Goal: Task Accomplishment & Management: Complete application form

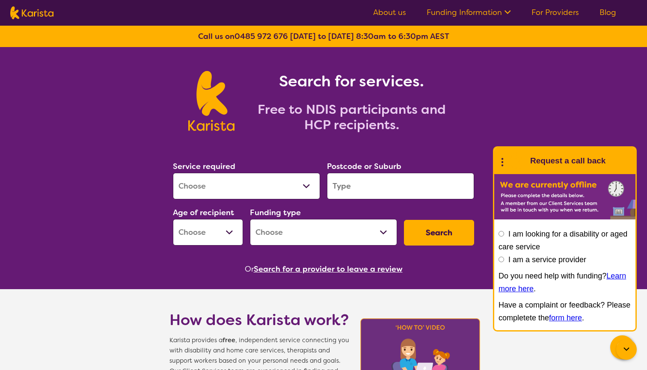
select select "Support worker"
click at [353, 192] on input "search" at bounding box center [400, 186] width 147 height 27
click at [542, 13] on link "For Providers" at bounding box center [554, 12] width 47 height 10
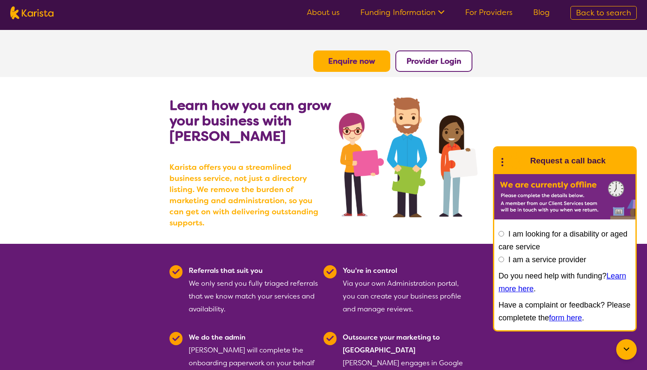
click at [347, 65] on b "Enquire now" at bounding box center [351, 61] width 47 height 10
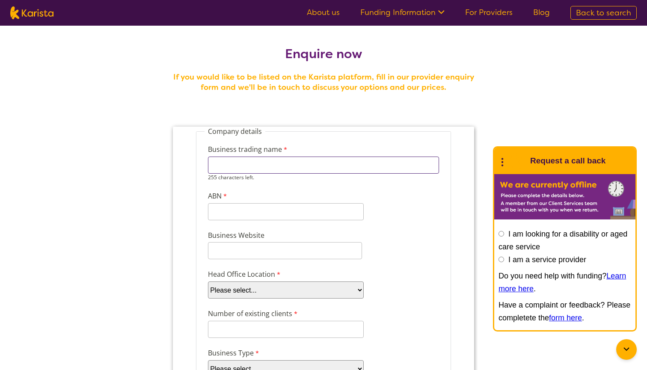
type input "M"
type input "National Disability & Community Services"
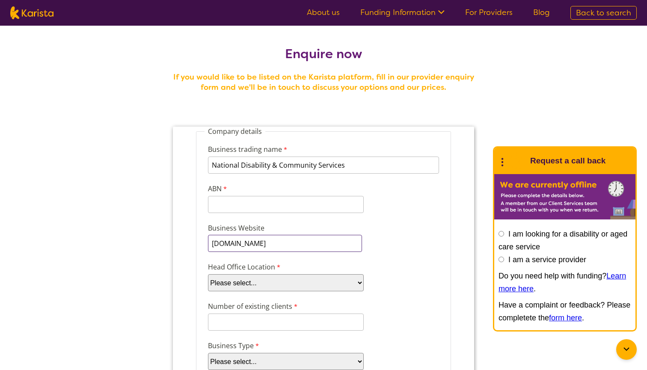
type input "[DOMAIN_NAME]"
select select "tfa_98"
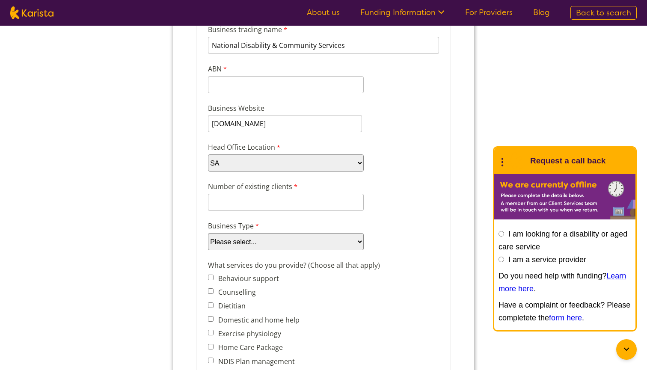
scroll to position [126, 0]
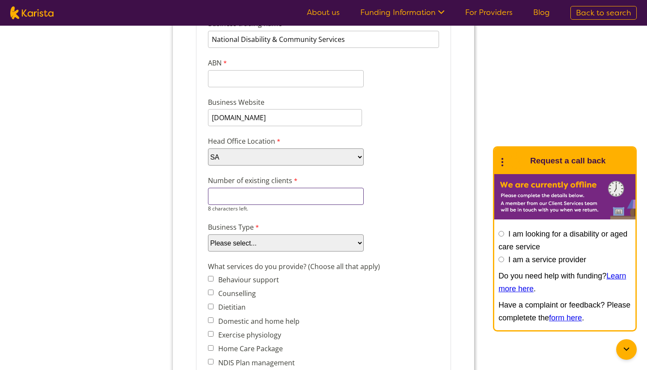
click at [288, 197] on input "Number of existing clients" at bounding box center [286, 196] width 156 height 17
type input "40"
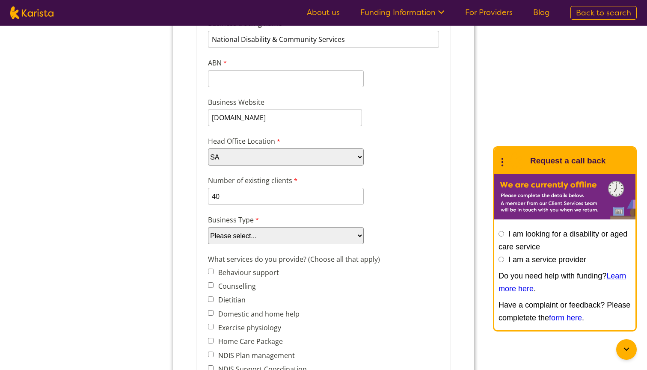
select select "tfa_87"
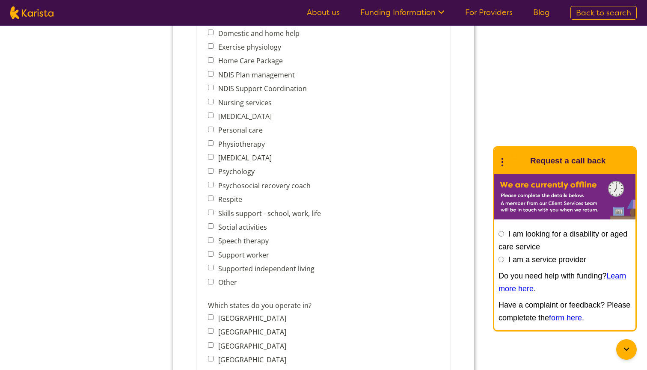
scroll to position [413, 0]
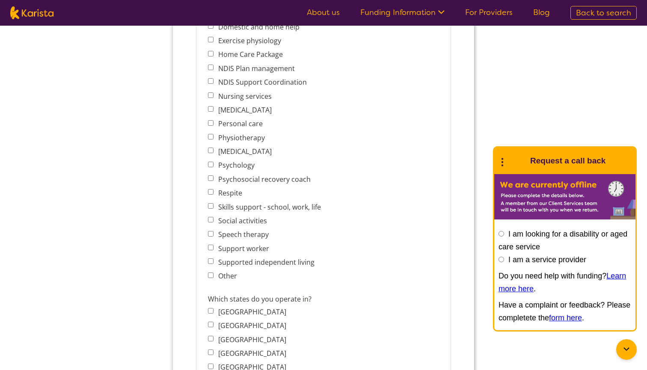
click at [247, 251] on label "Support worker" at bounding box center [241, 248] width 53 height 9
click at [214, 250] on input "Support worker" at bounding box center [211, 248] width 6 height 6
checkbox input "true"
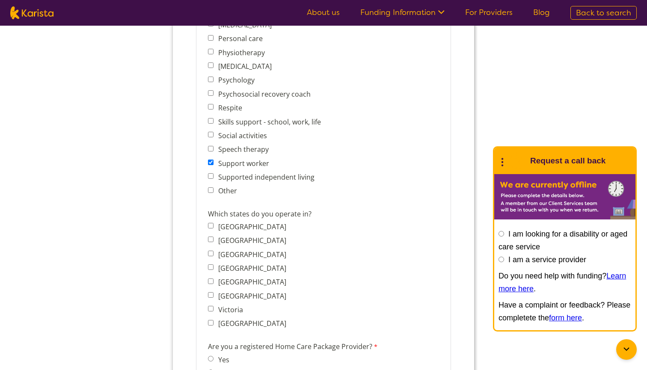
scroll to position [503, 0]
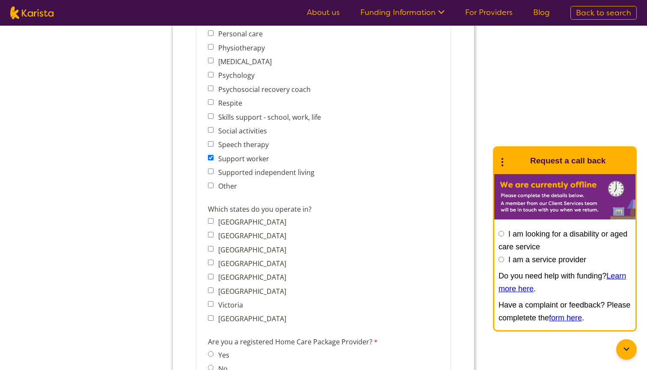
click at [240, 173] on label "Supported independent living" at bounding box center [264, 172] width 99 height 9
click at [214, 173] on input "Supported independent living" at bounding box center [211, 172] width 6 height 6
checkbox input "true"
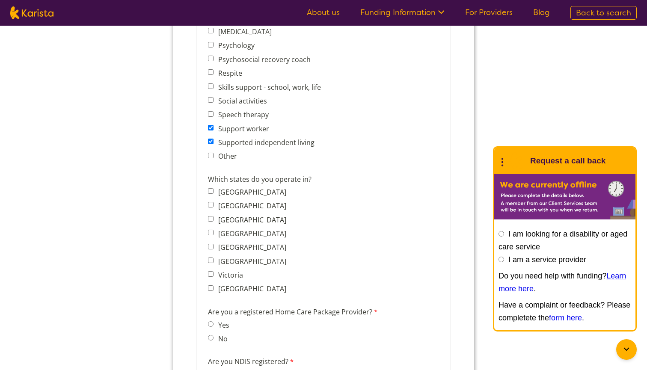
scroll to position [558, 0]
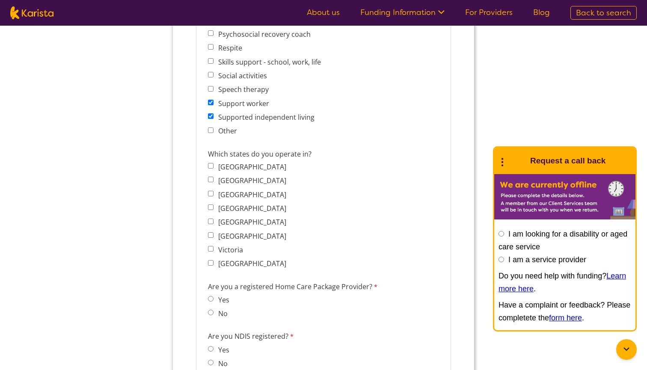
click at [246, 222] on label "[GEOGRAPHIC_DATA]" at bounding box center [250, 221] width 71 height 9
click at [214, 222] on input "[GEOGRAPHIC_DATA]" at bounding box center [211, 222] width 6 height 6
checkbox input "true"
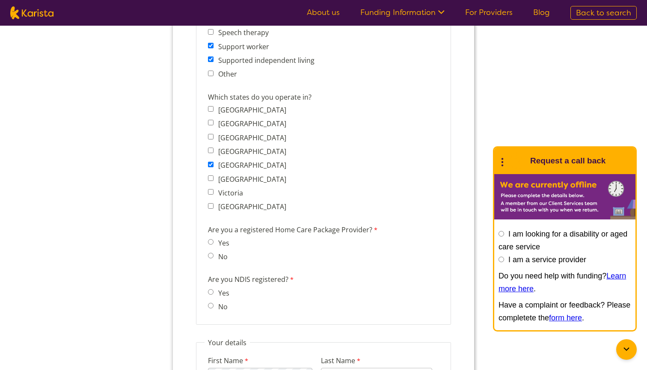
scroll to position [634, 0]
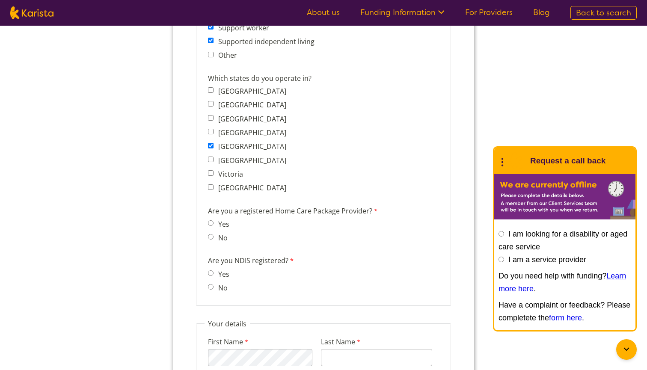
click at [220, 238] on label "No" at bounding box center [221, 237] width 12 height 9
click at [214, 238] on input "No" at bounding box center [211, 237] width 6 height 6
radio input "true"
click at [220, 276] on label "Yes" at bounding box center [222, 274] width 14 height 9
click at [214, 276] on input "Yes" at bounding box center [211, 273] width 6 height 6
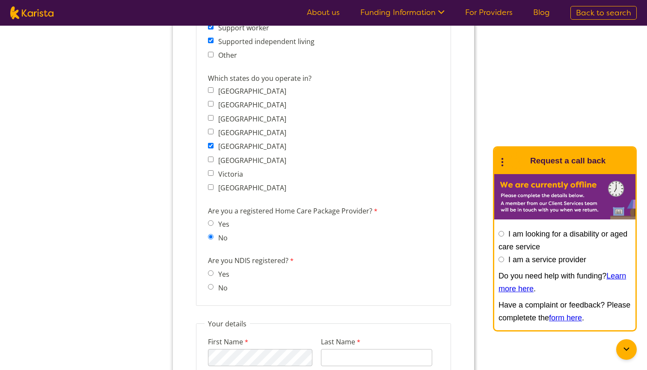
radio input "true"
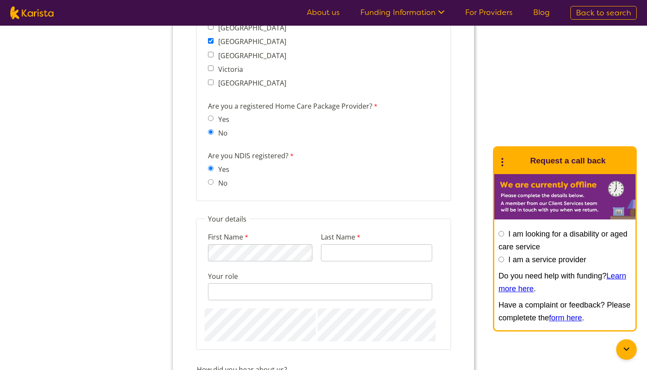
scroll to position [789, 0]
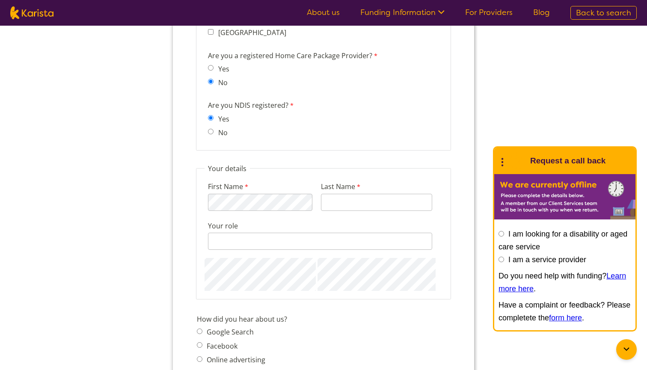
click at [263, 211] on div "First Name 120 characters left." at bounding box center [260, 196] width 111 height 33
type input "B K"
click at [303, 242] on input "Your role" at bounding box center [320, 241] width 224 height 17
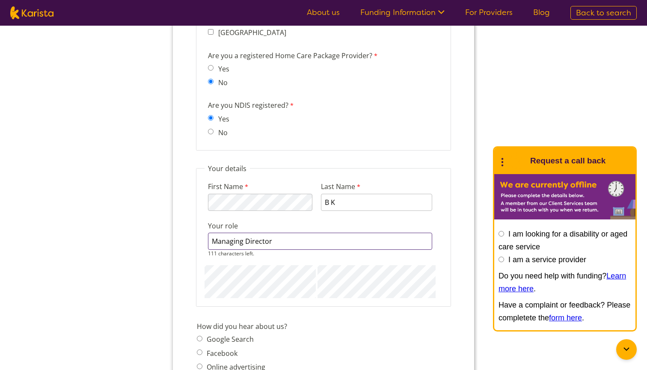
type input "Managing Director"
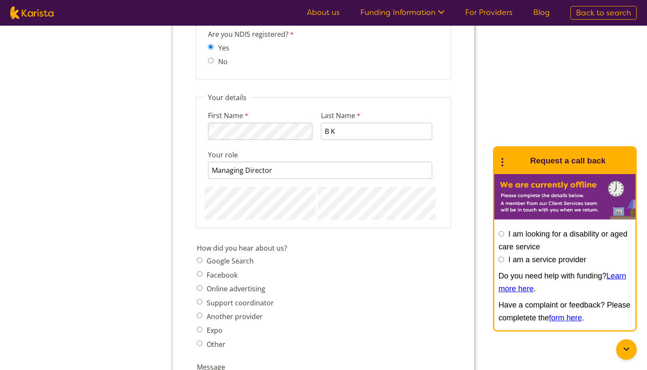
scroll to position [867, 0]
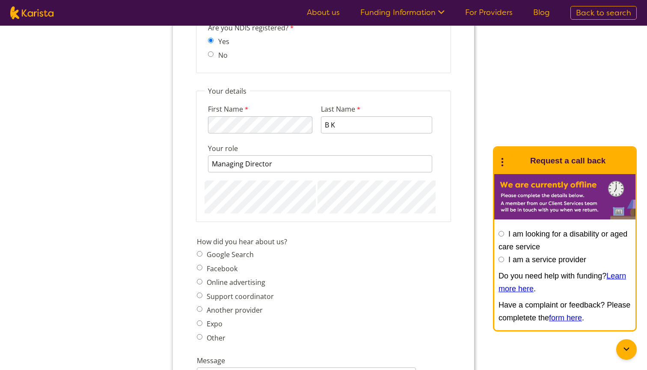
click at [243, 254] on label "Google Search" at bounding box center [229, 254] width 50 height 9
click at [202, 254] on input "Google Search" at bounding box center [200, 254] width 6 height 6
radio input "true"
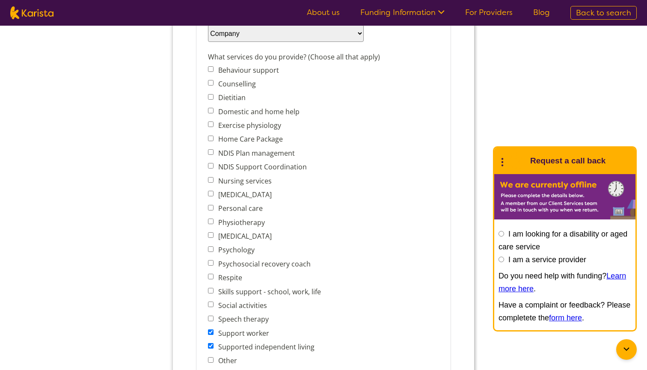
scroll to position [368, 0]
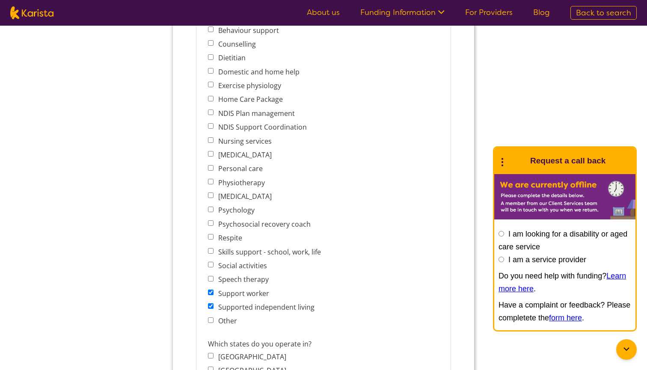
click at [257, 267] on label "Social activities" at bounding box center [240, 265] width 51 height 9
click at [214, 267] on input "Social activities" at bounding box center [211, 265] width 6 height 6
checkbox input "true"
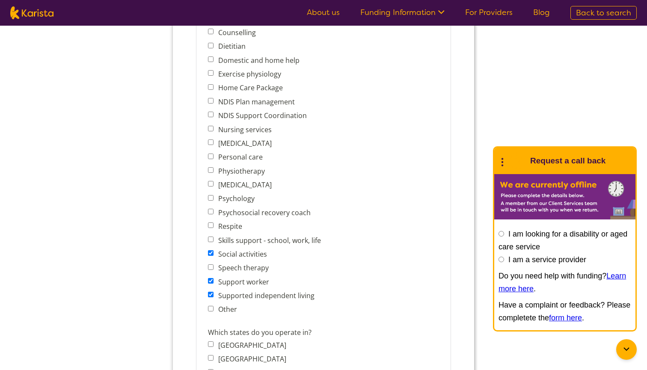
click at [258, 158] on label "Personal care" at bounding box center [238, 156] width 47 height 9
click at [214, 158] on input "Personal care" at bounding box center [211, 157] width 6 height 6
checkbox input "true"
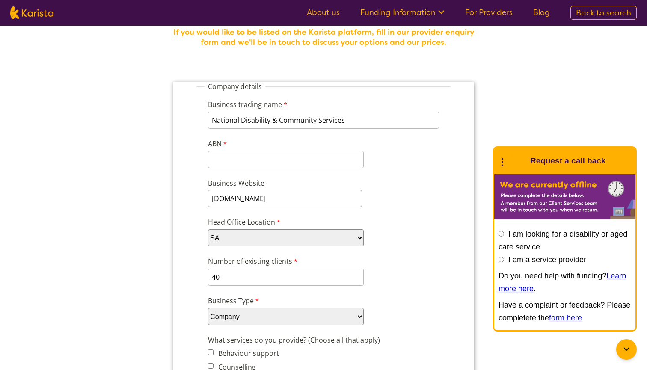
scroll to position [42, 0]
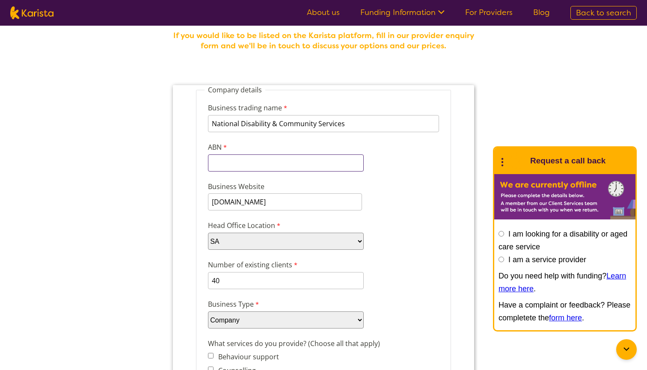
click at [261, 163] on input "ABN" at bounding box center [286, 162] width 156 height 17
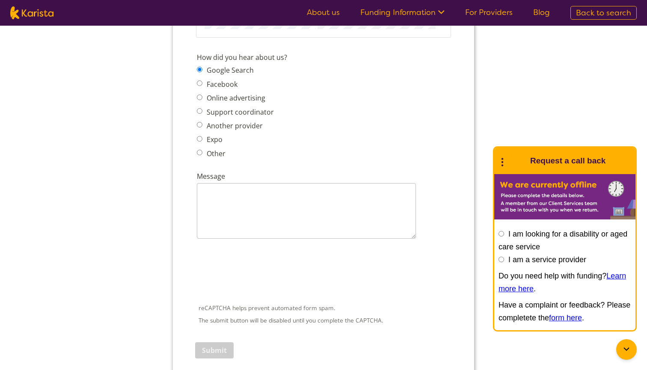
scroll to position [1077, 0]
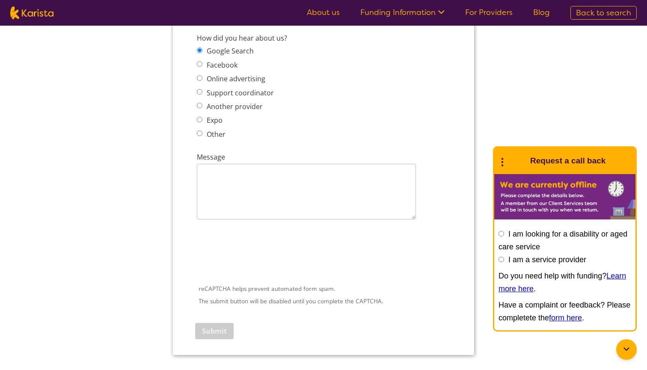
type input "60645329924"
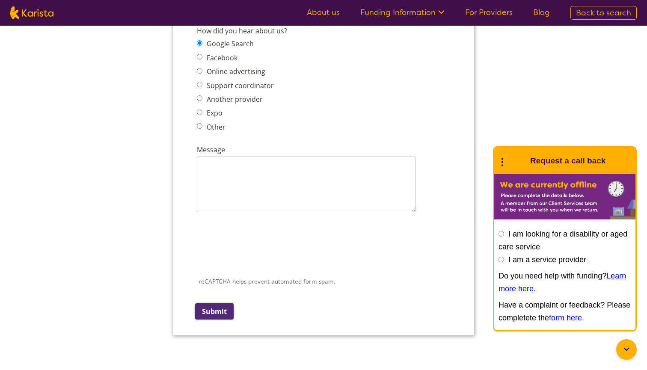
click at [215, 314] on input "Submit" at bounding box center [214, 311] width 39 height 16
